Goal: Information Seeking & Learning: Compare options

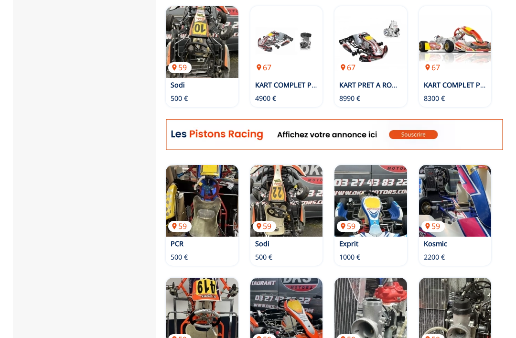
scroll to position [539, 0]
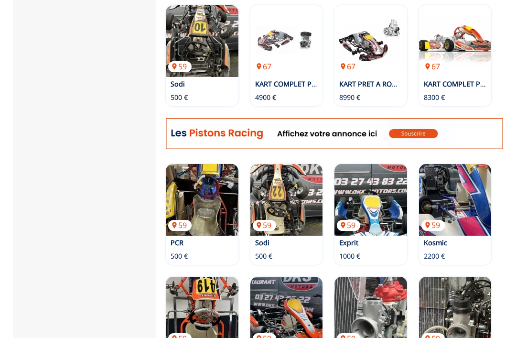
click at [388, 200] on img at bounding box center [371, 200] width 73 height 72
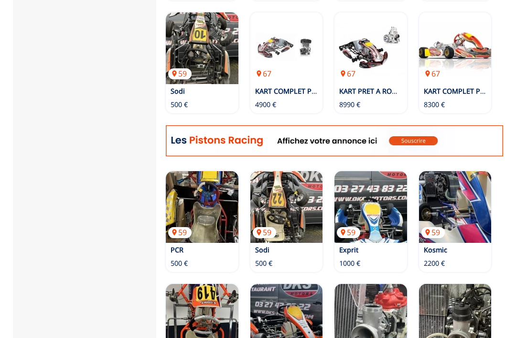
scroll to position [531, 0]
click at [454, 210] on img at bounding box center [455, 207] width 73 height 72
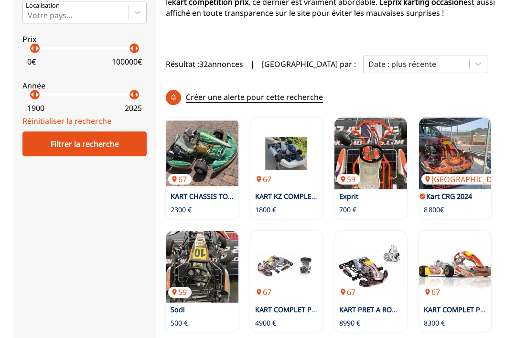
scroll to position [315, 0]
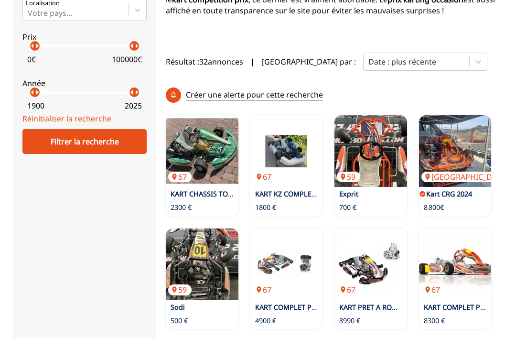
click at [290, 148] on img at bounding box center [286, 151] width 73 height 72
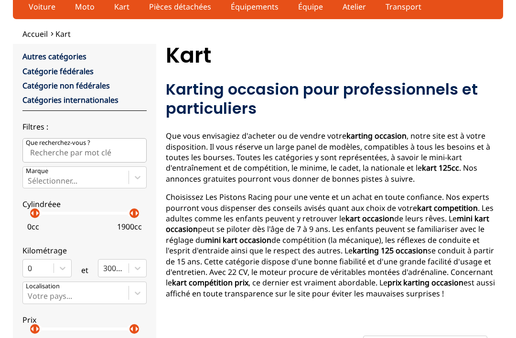
scroll to position [30, 0]
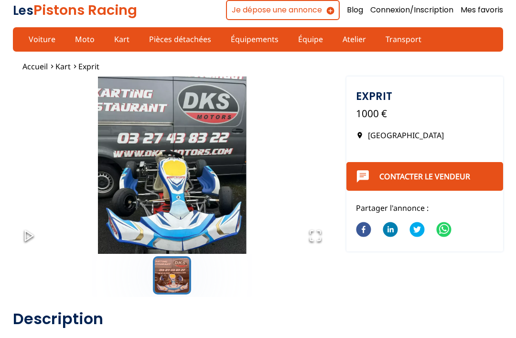
click at [193, 191] on img "Go to Slide 1" at bounding box center [172, 164] width 319 height 177
click at [28, 239] on polygon "Play or Pause Slideshow" at bounding box center [29, 236] width 8 height 10
click at [319, 242] on icon "Open Fullscreen" at bounding box center [315, 235] width 13 height 13
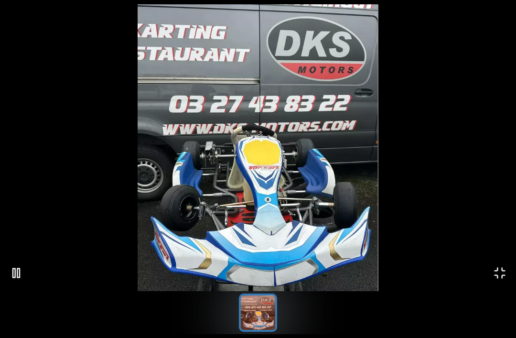
click at [503, 276] on icon "Open Fullscreen" at bounding box center [499, 272] width 13 height 13
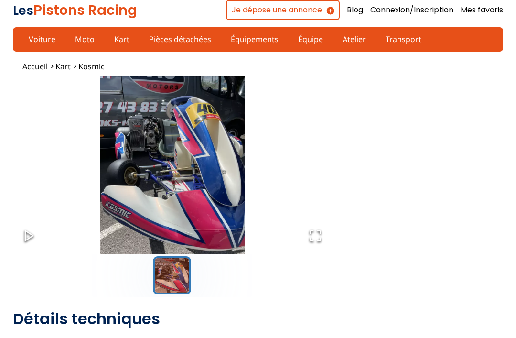
click at [190, 180] on img "Go to Slide 1" at bounding box center [172, 164] width 319 height 177
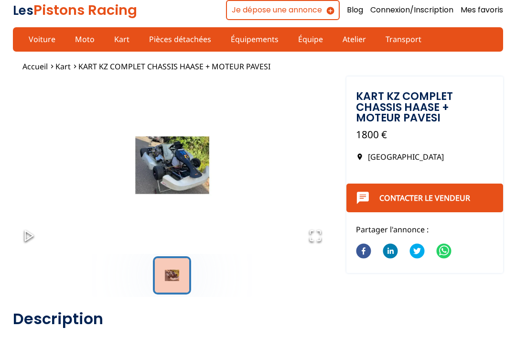
click at [178, 273] on button "Go to Slide 1" at bounding box center [172, 275] width 38 height 38
click at [321, 238] on icon "Open Fullscreen" at bounding box center [315, 235] width 13 height 13
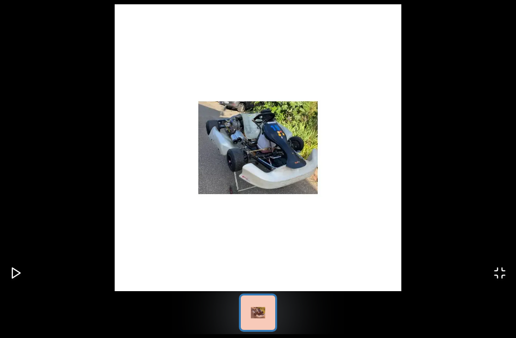
click at [22, 273] on icon "Play or Pause Slideshow" at bounding box center [16, 272] width 13 height 13
click at [347, 246] on img "Go to Slide 1" at bounding box center [258, 147] width 516 height 287
click at [501, 278] on icon "Open Fullscreen" at bounding box center [499, 272] width 13 height 13
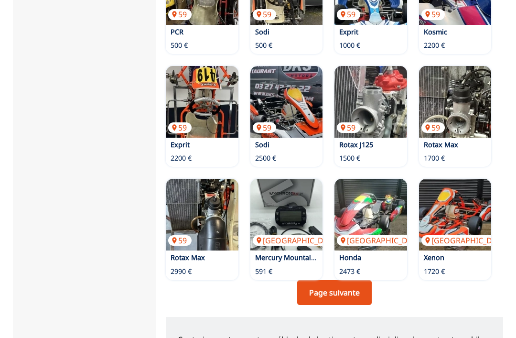
scroll to position [749, 0]
click at [211, 208] on img at bounding box center [202, 215] width 73 height 72
